Goal: Browse casually

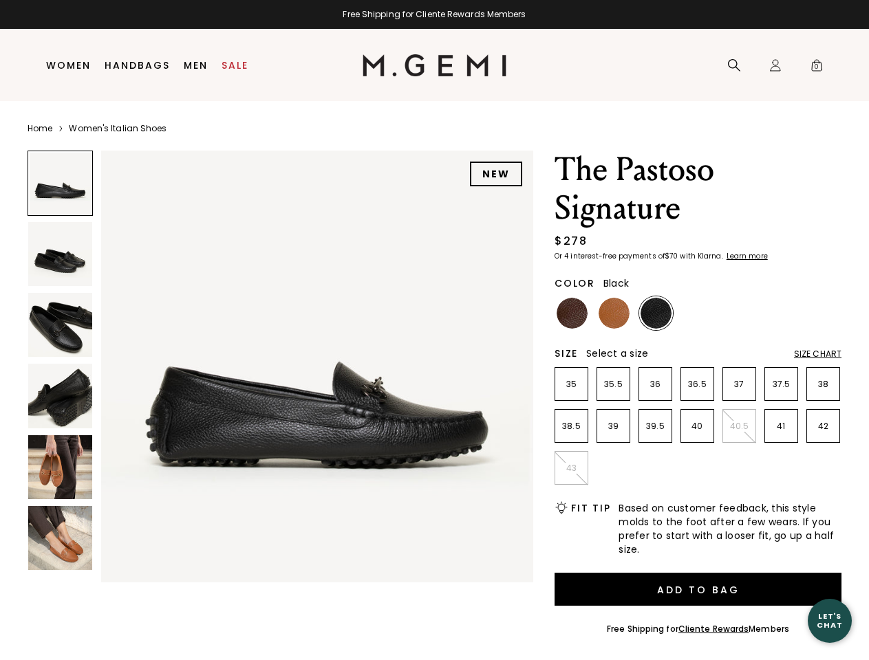
click at [434, 14] on div "Free Shipping for Cliente Rewards Members" at bounding box center [434, 14] width 869 height 11
click at [734, 65] on icon at bounding box center [734, 65] width 14 height 14
click at [775, 65] on div "Icons/20x20/profile@2x Sign In Orders Rewards Refer a Friend Address Book Call …" at bounding box center [775, 66] width 28 height 72
click at [816, 65] on span "0" at bounding box center [817, 68] width 14 height 14
click at [0, 0] on input "text" at bounding box center [0, 0] width 0 height 0
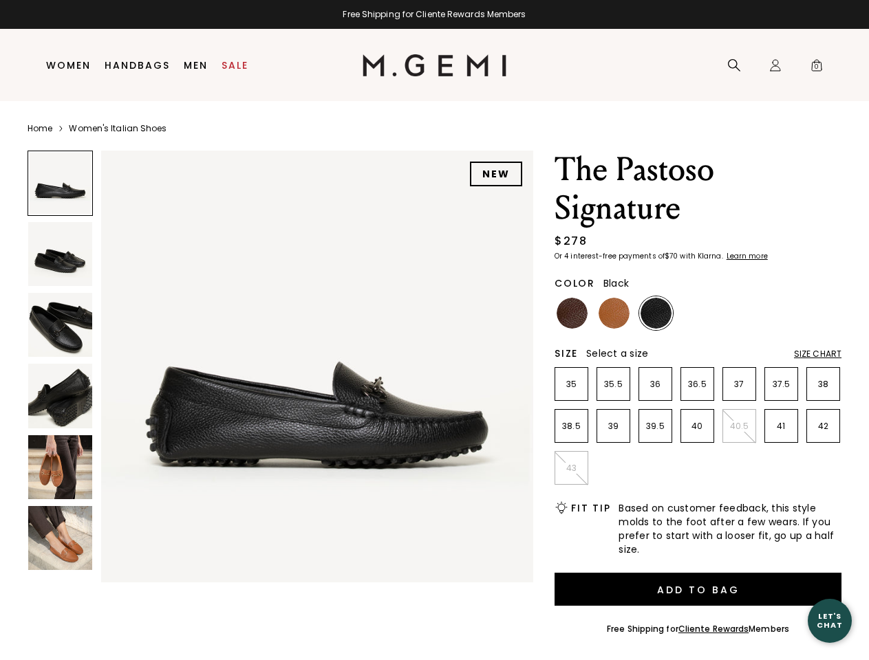
click at [280, 363] on img at bounding box center [317, 367] width 432 height 432
click at [0, 0] on div "Search" at bounding box center [0, 0] width 0 height 0
click at [60, 254] on img at bounding box center [60, 254] width 64 height 64
click at [60, 325] on img at bounding box center [60, 325] width 64 height 64
click at [60, 395] on img at bounding box center [60, 396] width 64 height 64
